Goal: Information Seeking & Learning: Check status

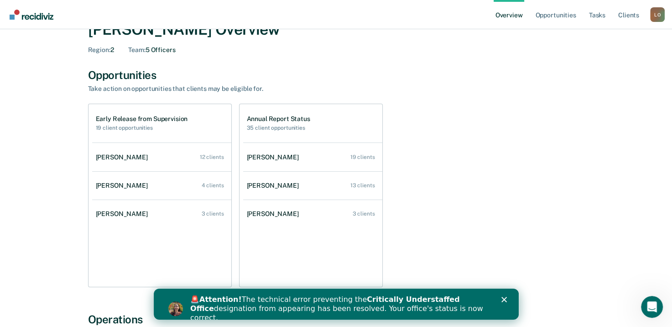
scroll to position [46, 0]
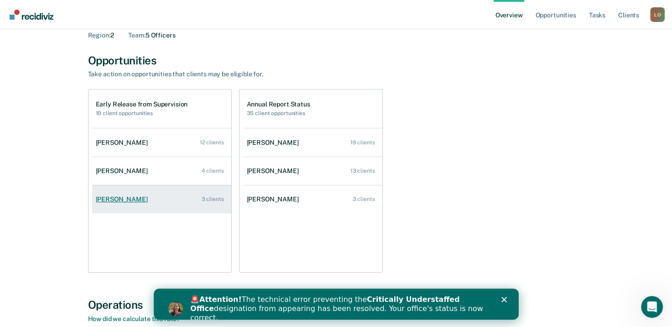
click at [122, 198] on div "[PERSON_NAME]" at bounding box center [124, 199] width 56 height 8
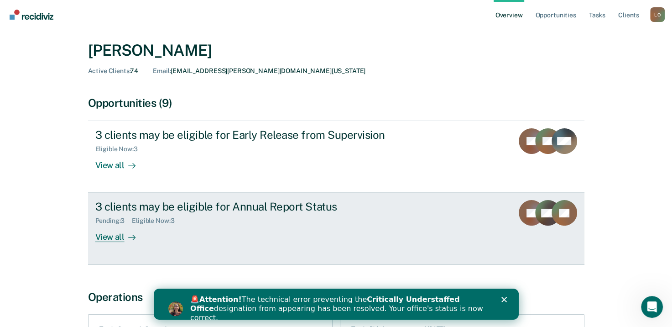
scroll to position [46, 0]
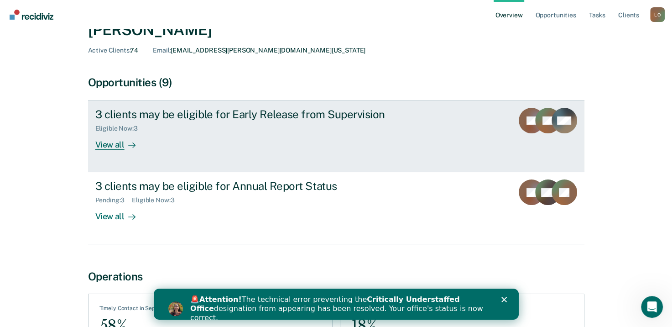
click at [117, 147] on div "View all" at bounding box center [120, 141] width 51 height 18
